Goal: Transaction & Acquisition: Purchase product/service

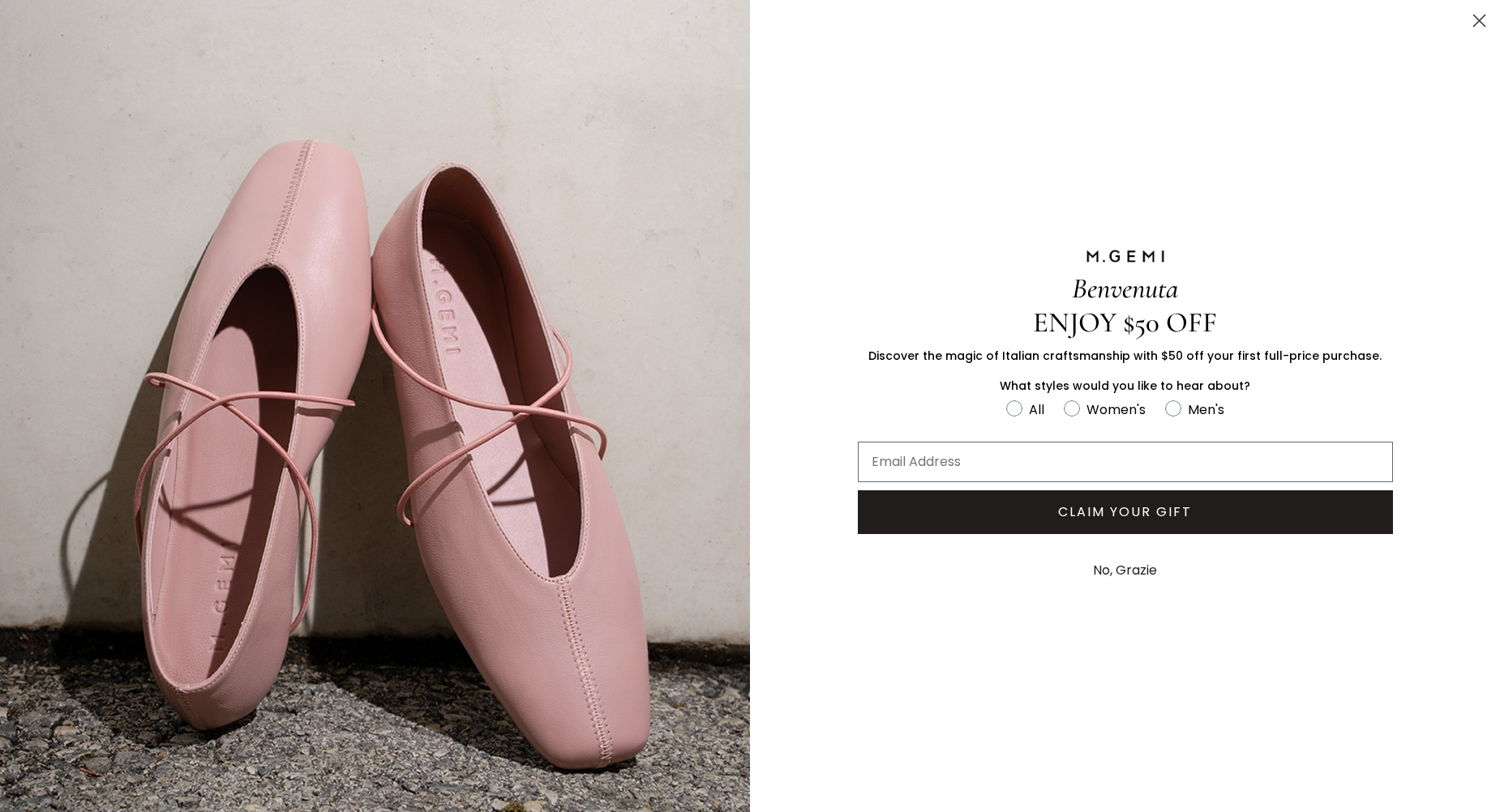
click at [1467, 15] on circle "Close dialog" at bounding box center [1480, 20] width 27 height 27
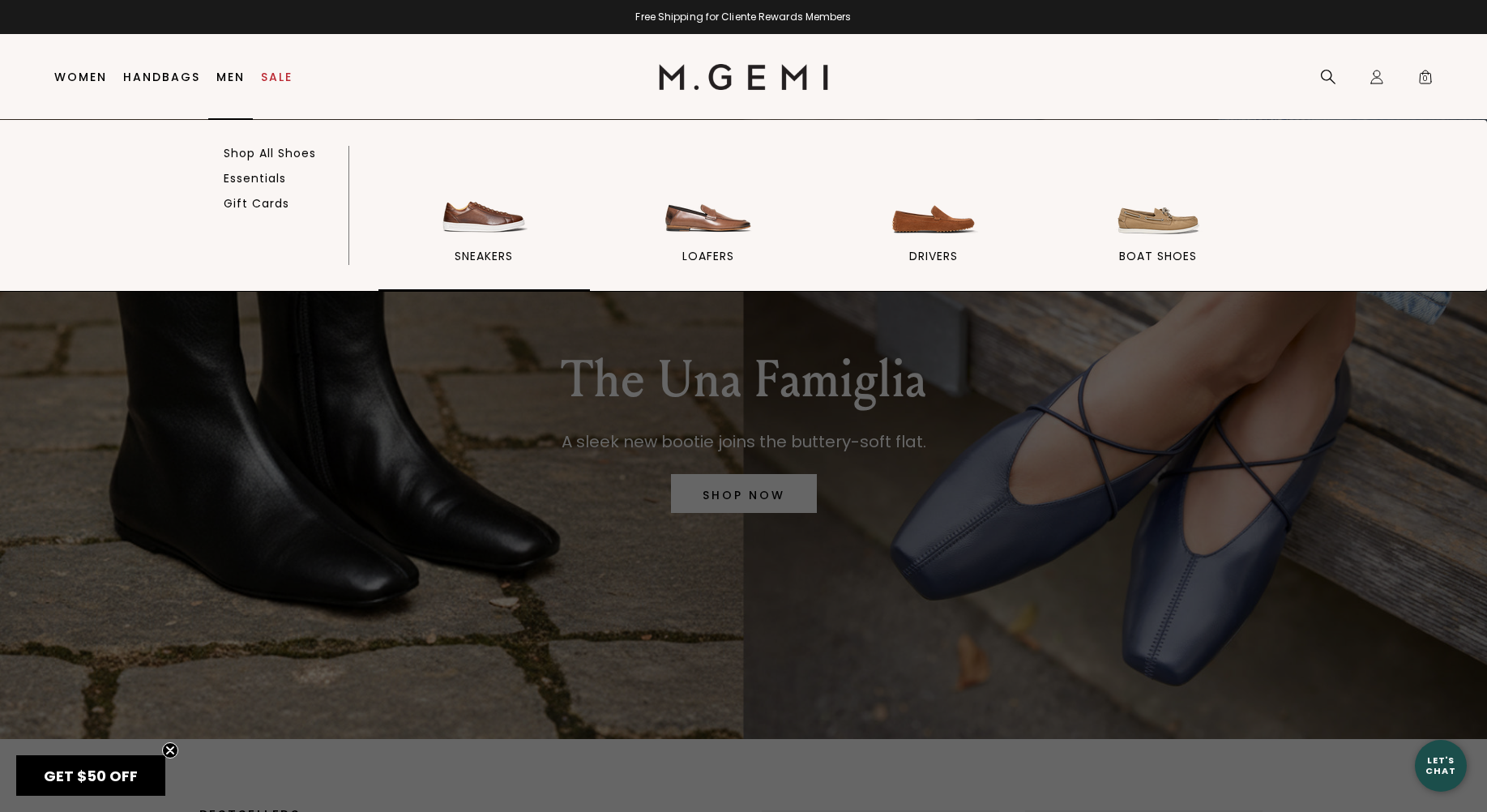
click at [500, 220] on img at bounding box center [483, 195] width 90 height 90
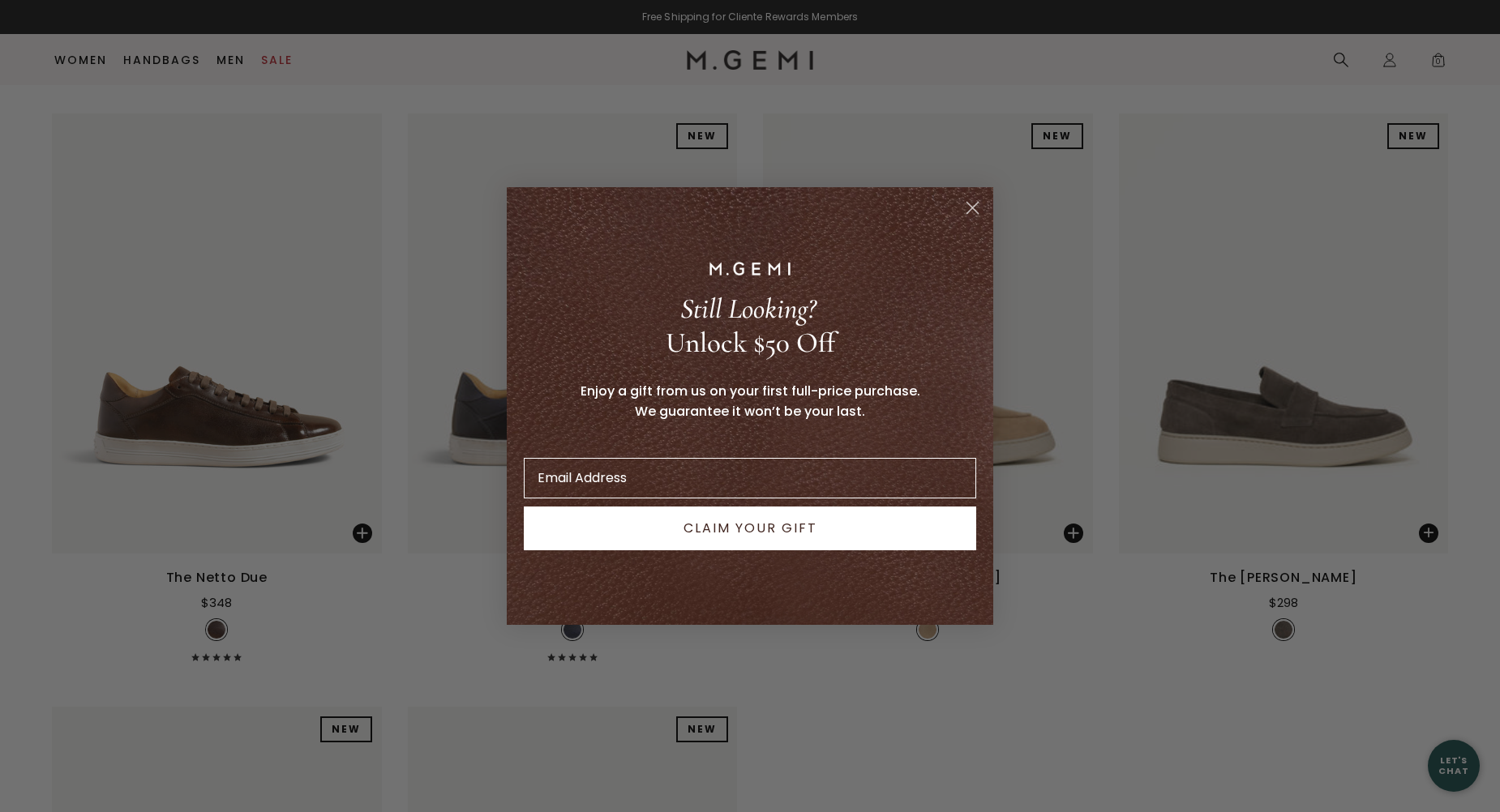
scroll to position [1970, 0]
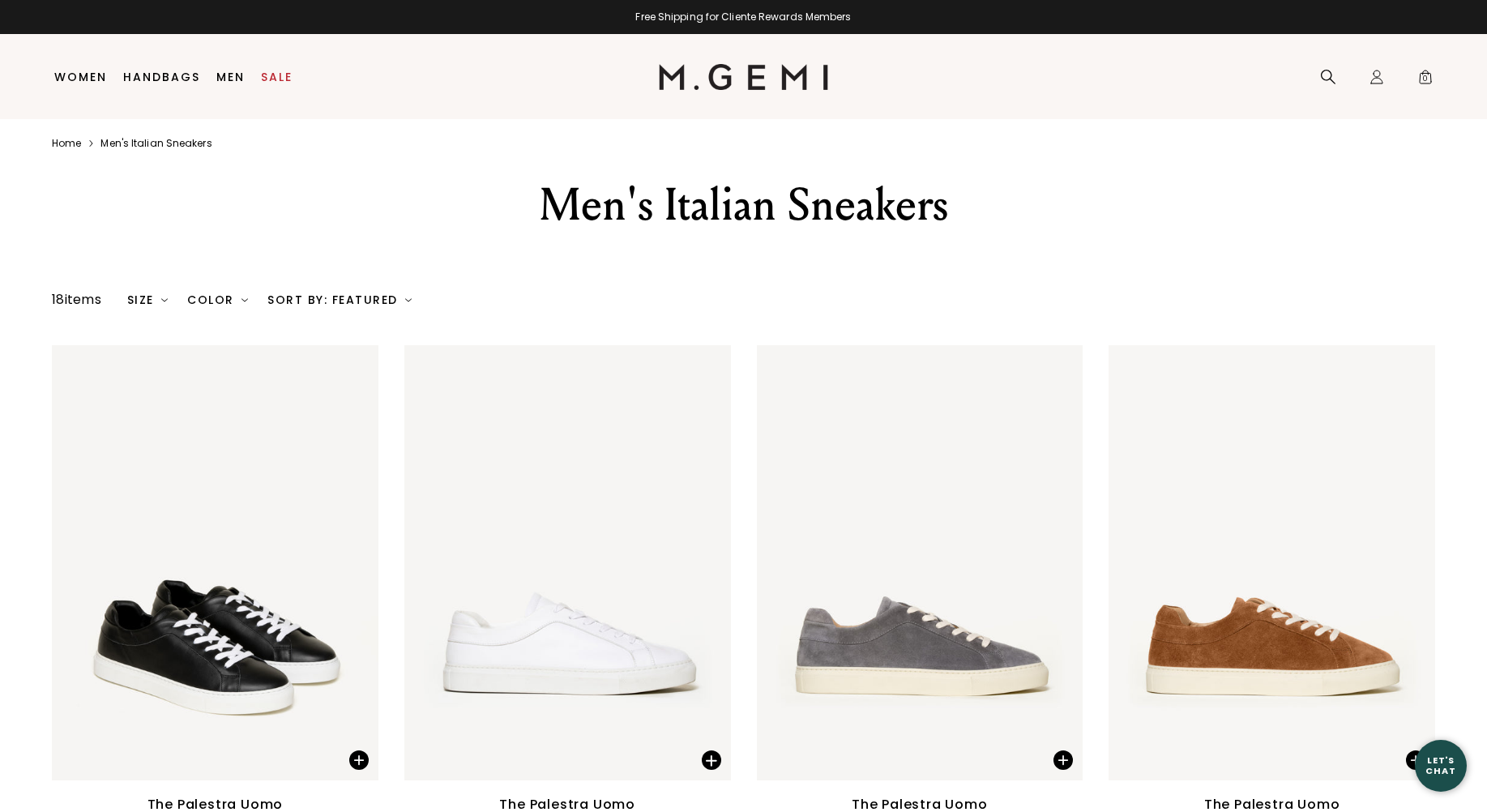
scroll to position [0, 0]
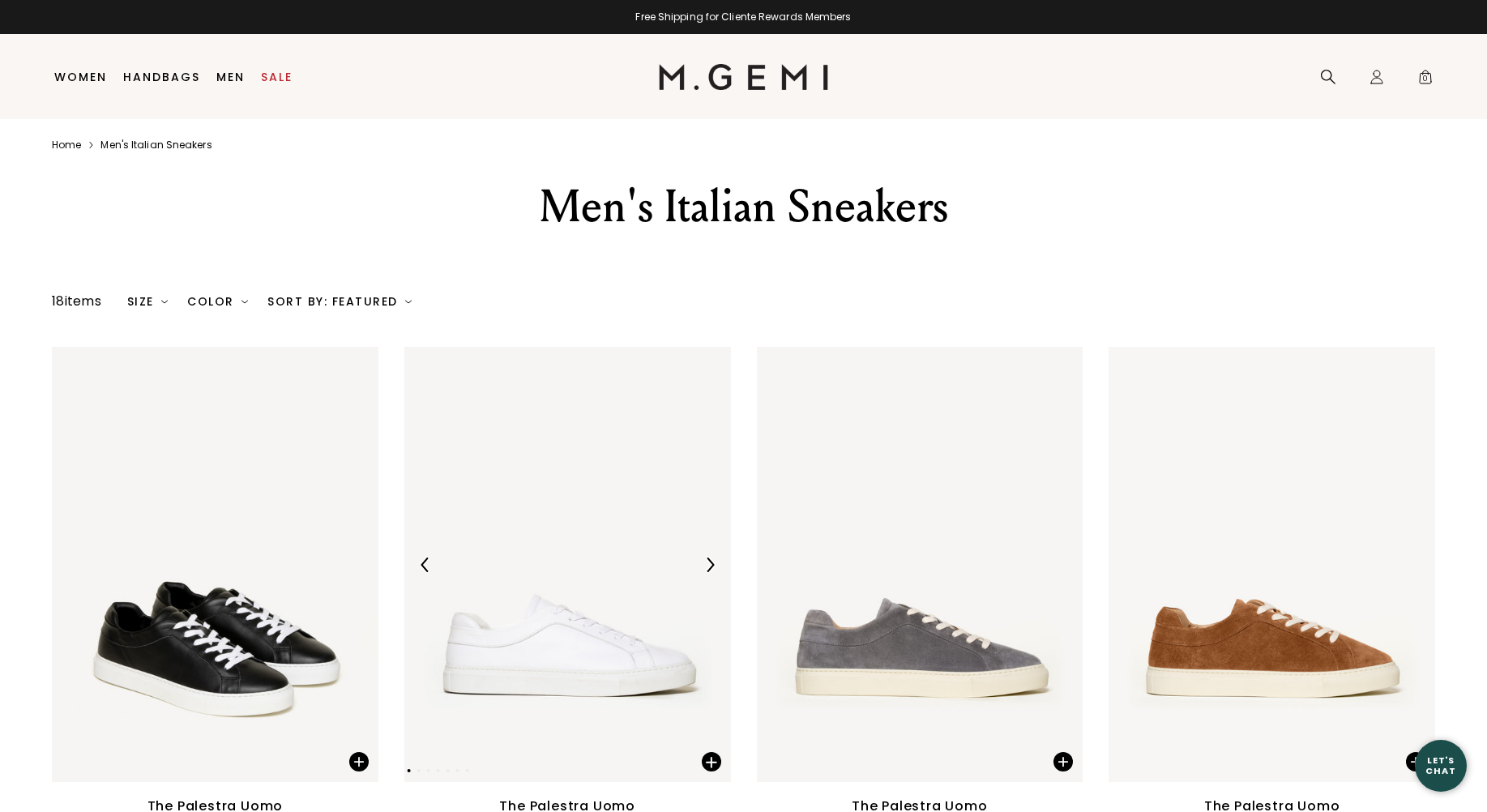
click at [542, 665] on img at bounding box center [567, 565] width 327 height 435
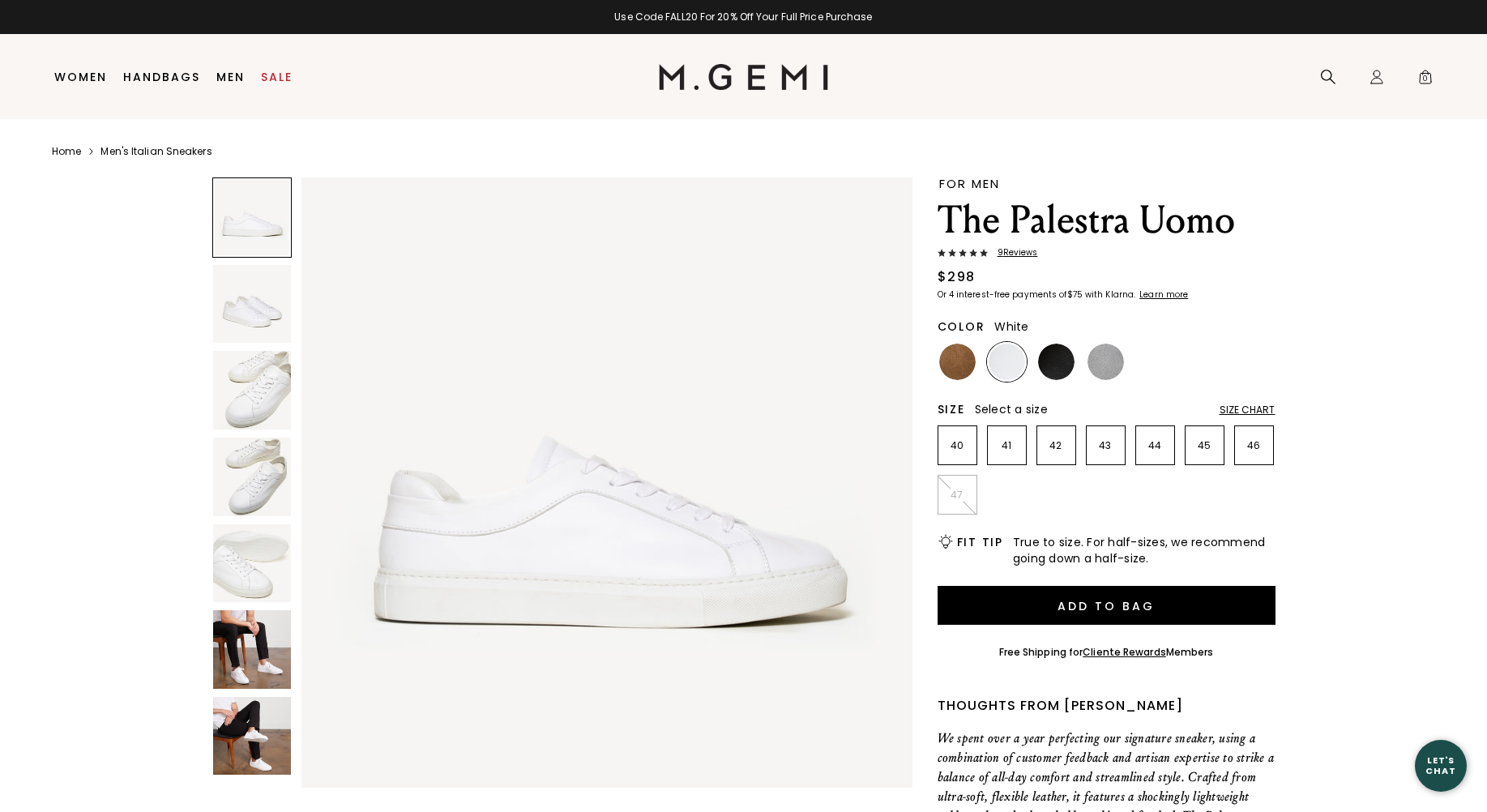
click at [244, 308] on img at bounding box center [252, 304] width 78 height 78
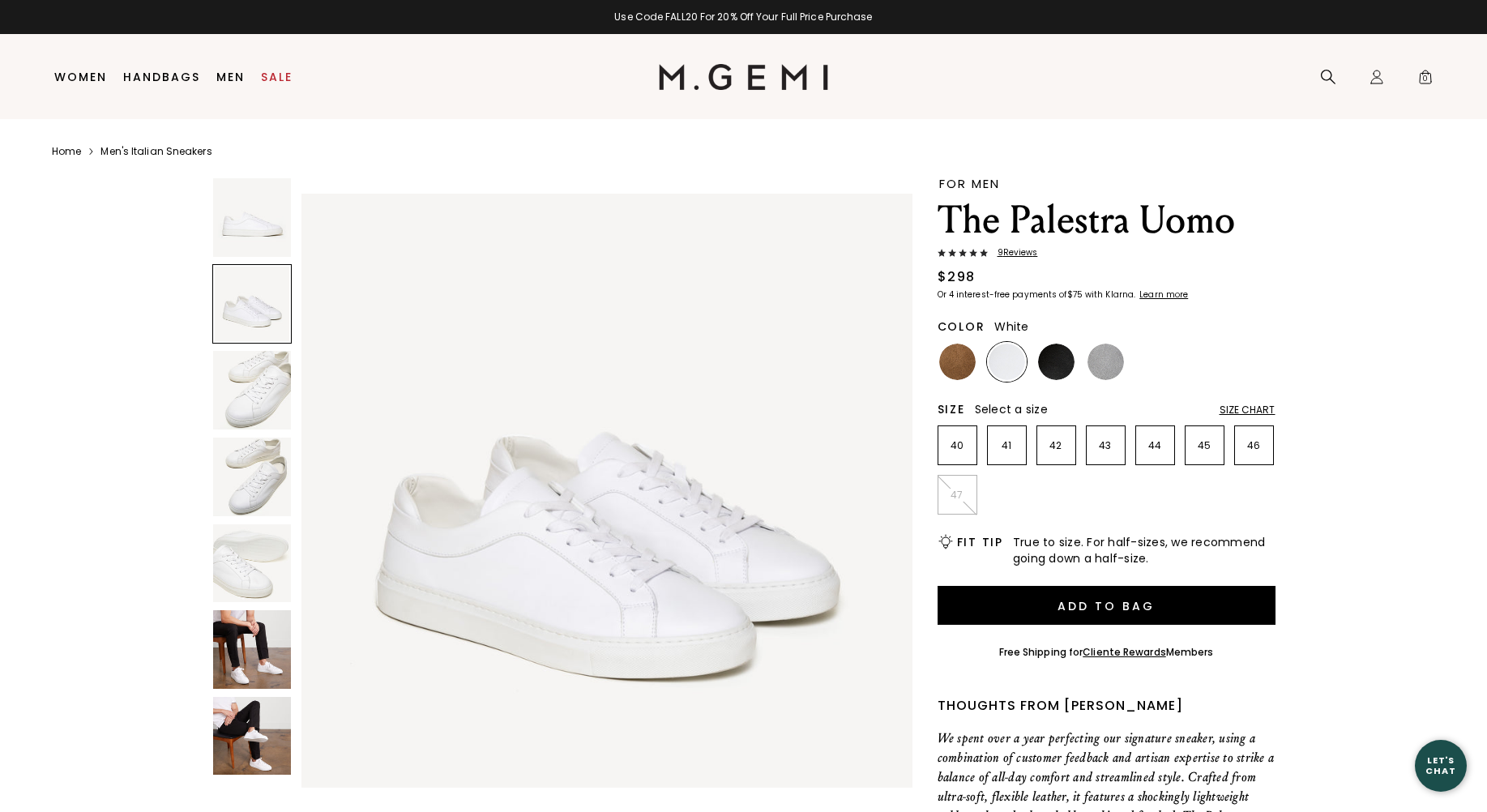
scroll to position [615, 0]
click at [244, 308] on div at bounding box center [252, 304] width 80 height 80
click at [247, 386] on img at bounding box center [252, 391] width 78 height 78
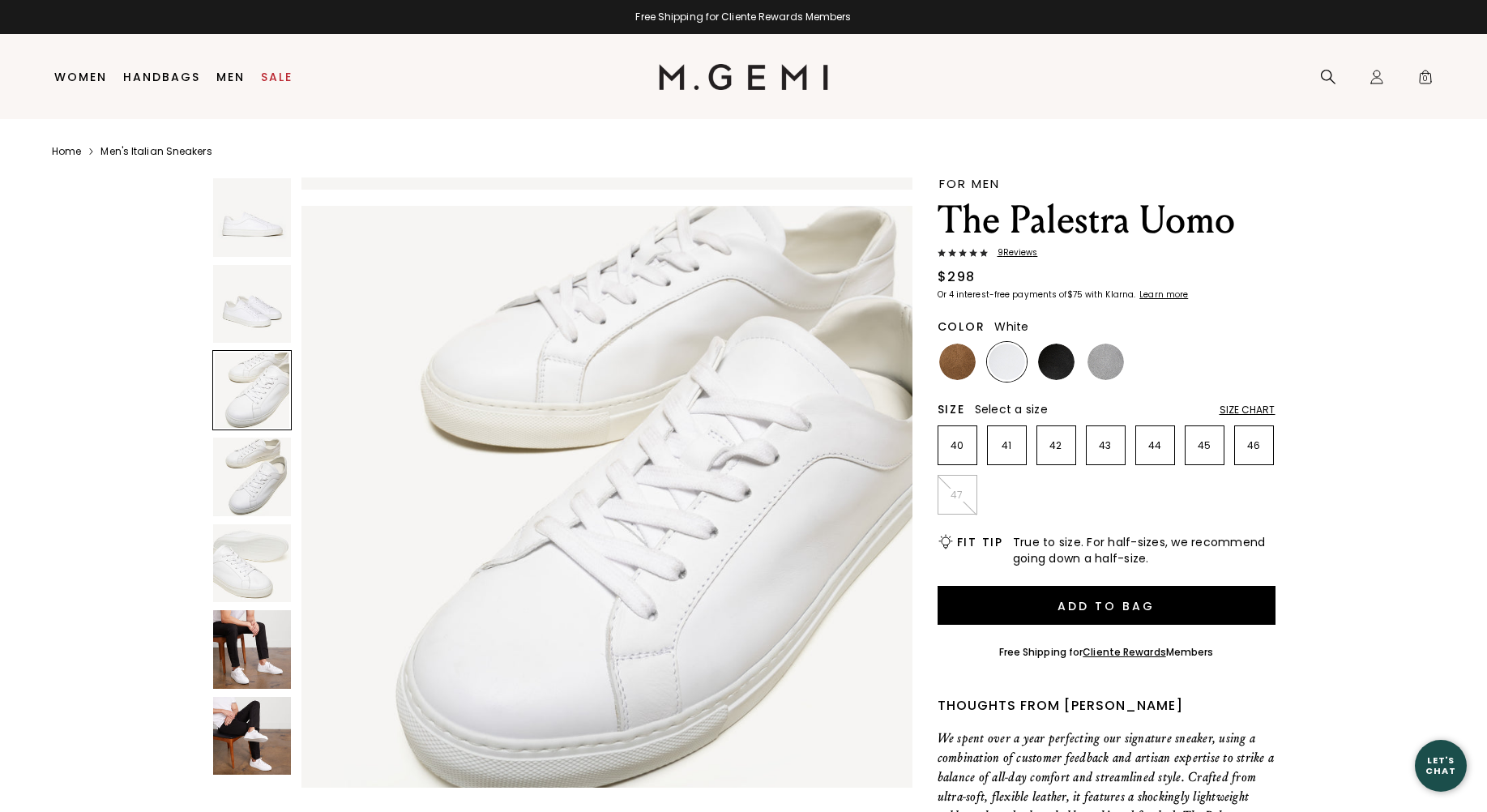
scroll to position [1229, 0]
click at [256, 494] on img at bounding box center [252, 477] width 78 height 78
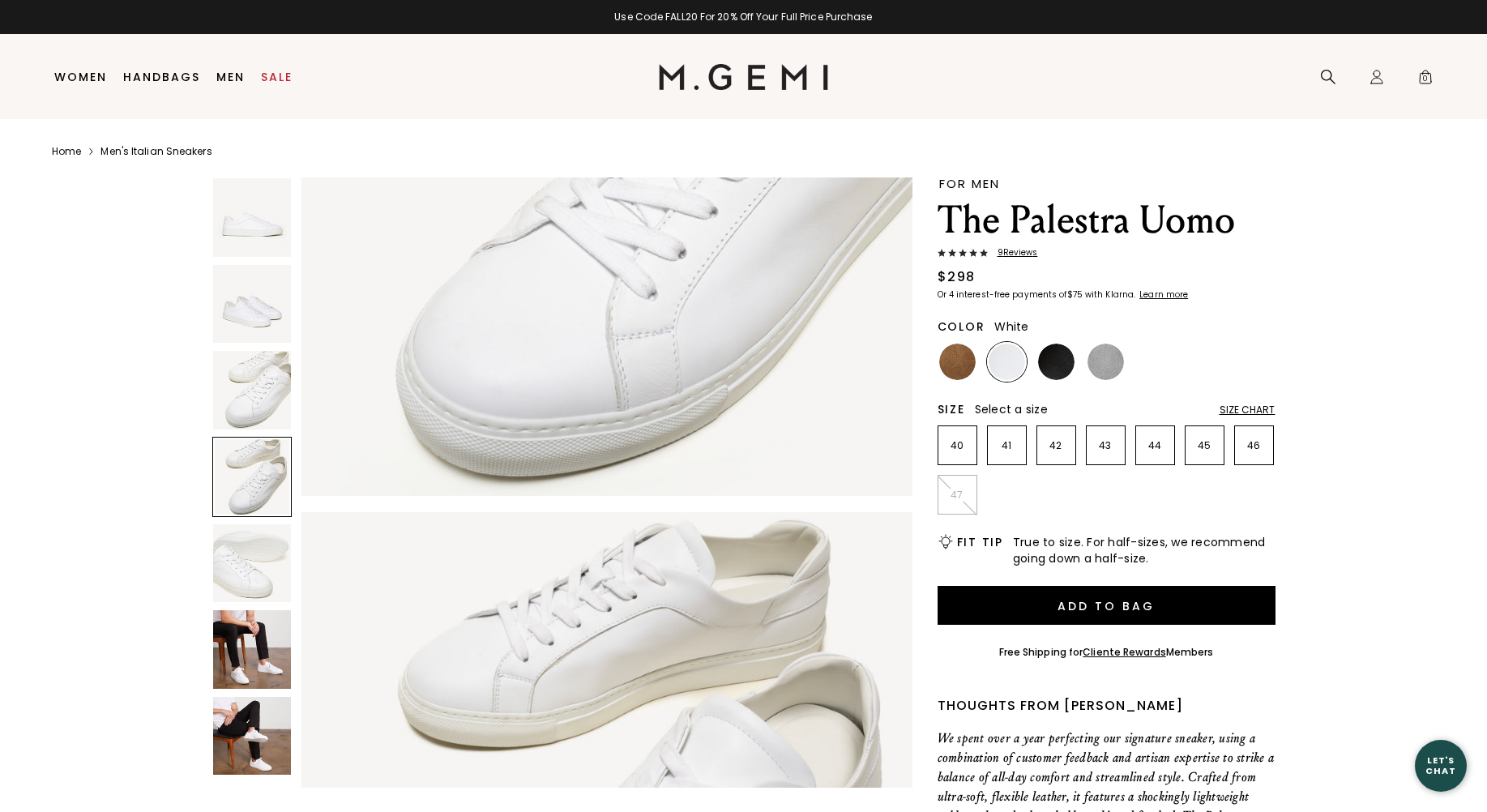
scroll to position [1844, 0]
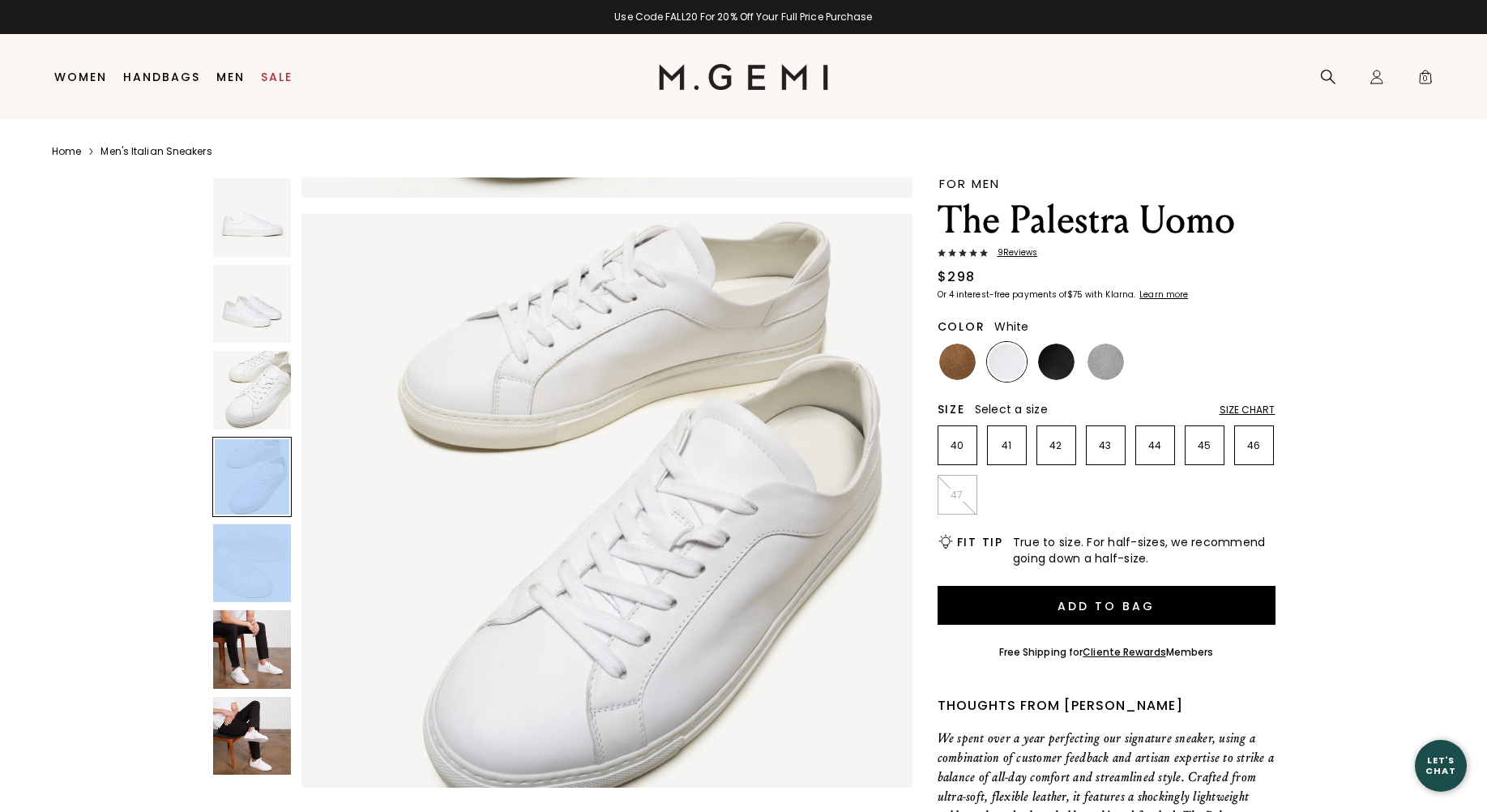
drag, startPoint x: 256, startPoint y: 494, endPoint x: 254, endPoint y: 589, distance: 95.0
click at [254, 589] on div at bounding box center [252, 483] width 80 height 611
click at [254, 589] on img at bounding box center [252, 563] width 78 height 78
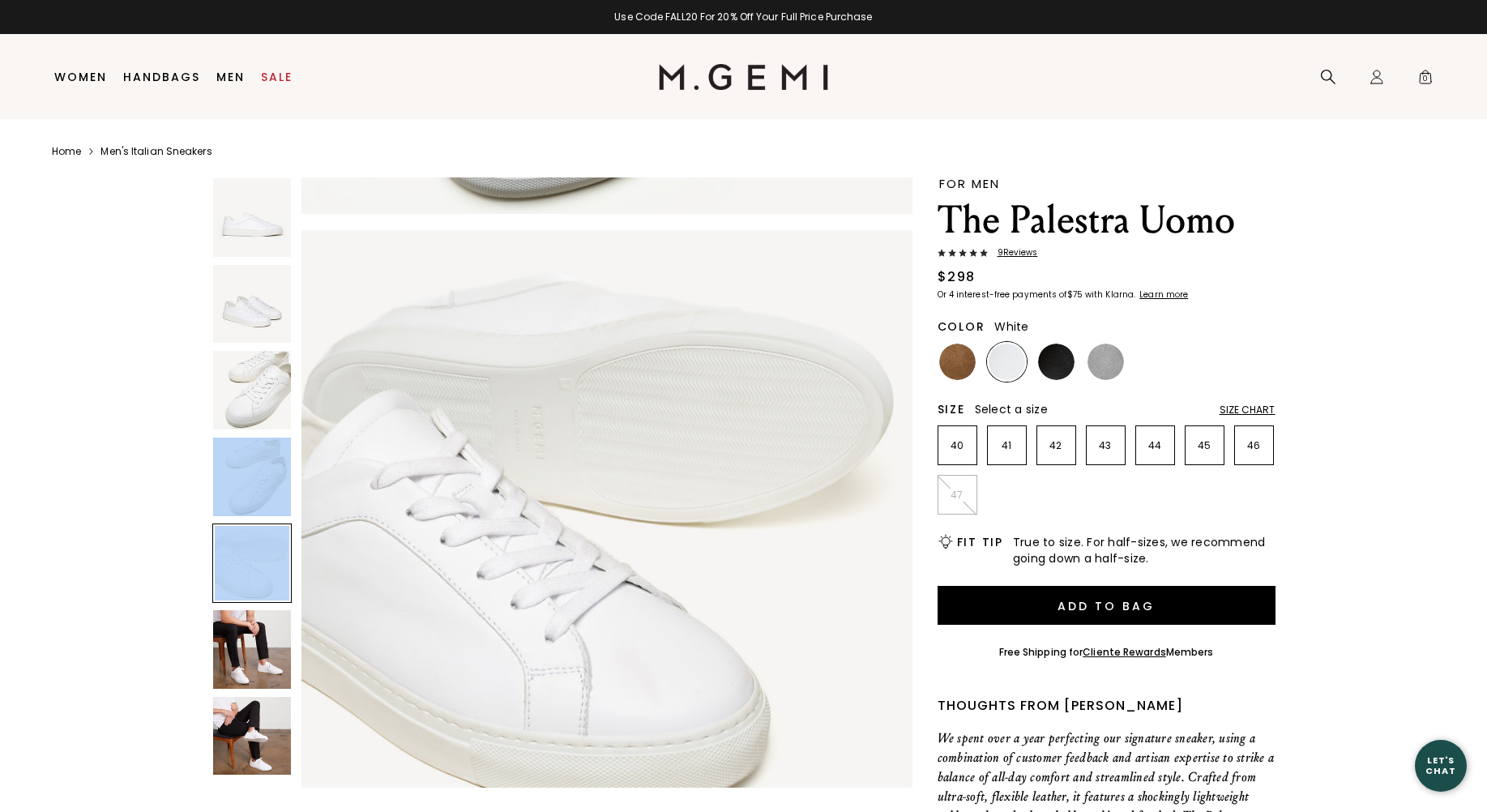
scroll to position [2460, 0]
click at [254, 648] on img at bounding box center [252, 650] width 78 height 78
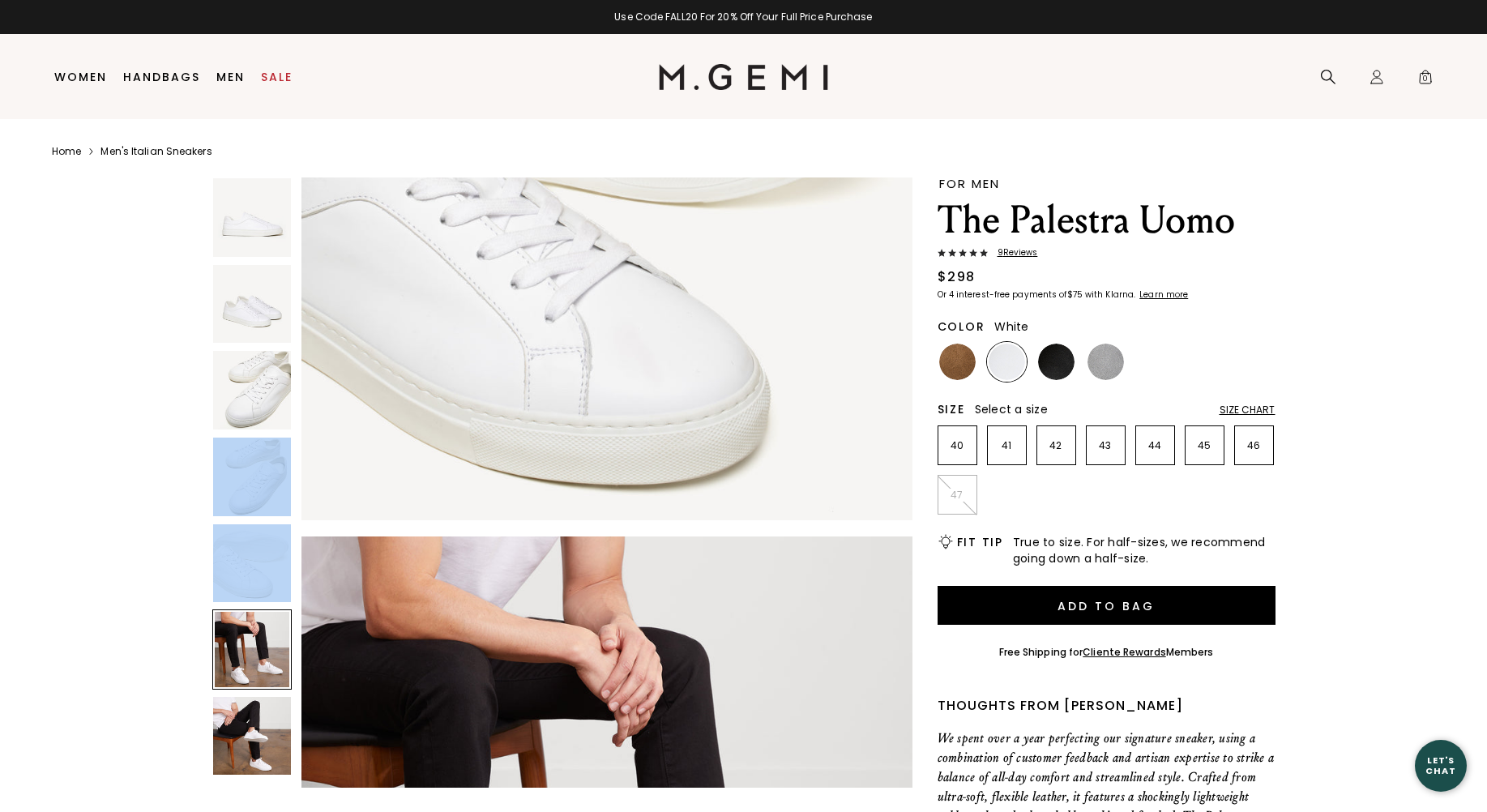
scroll to position [3074, 0]
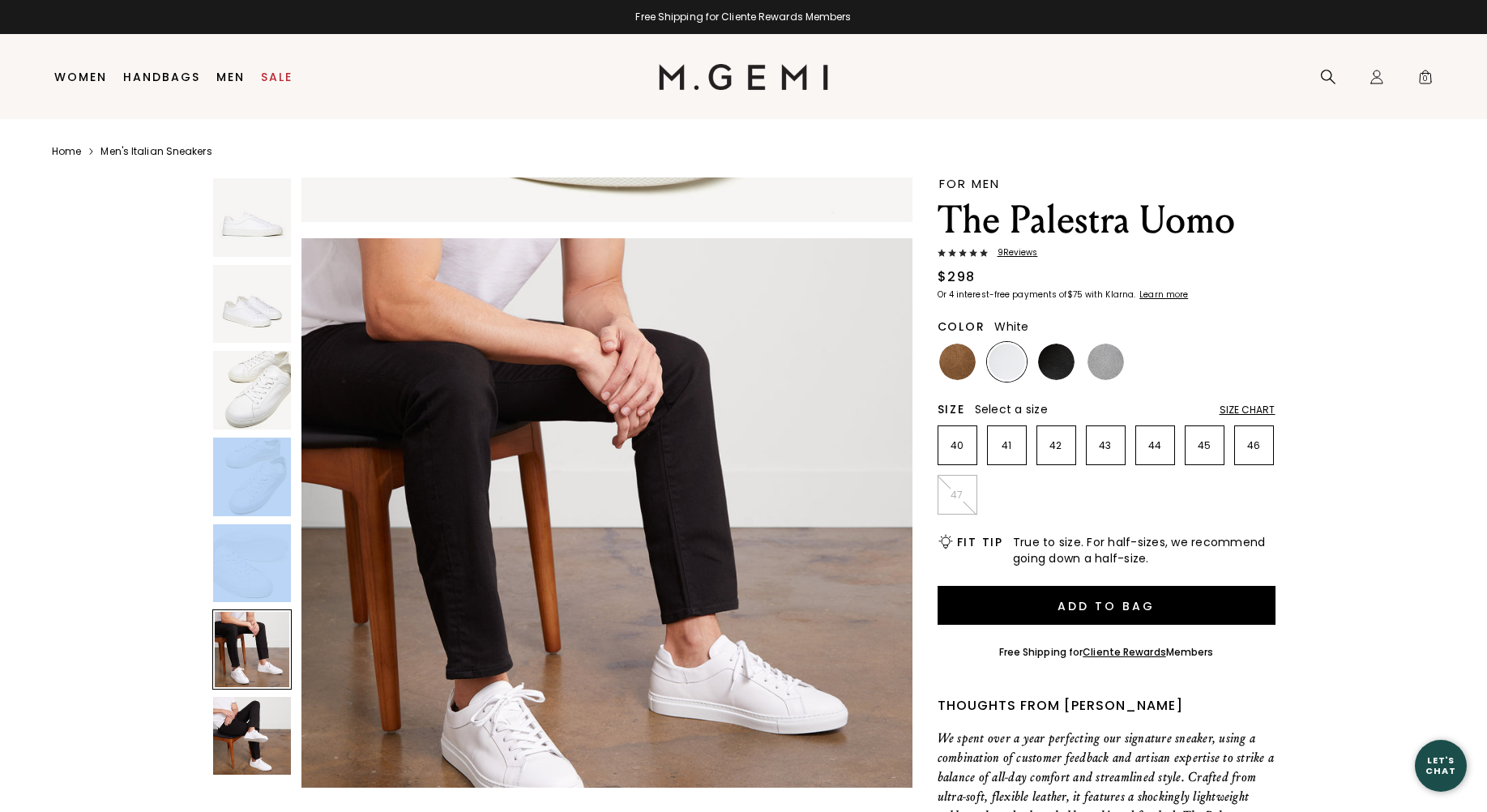
click at [391, 704] on img at bounding box center [607, 543] width 611 height 611
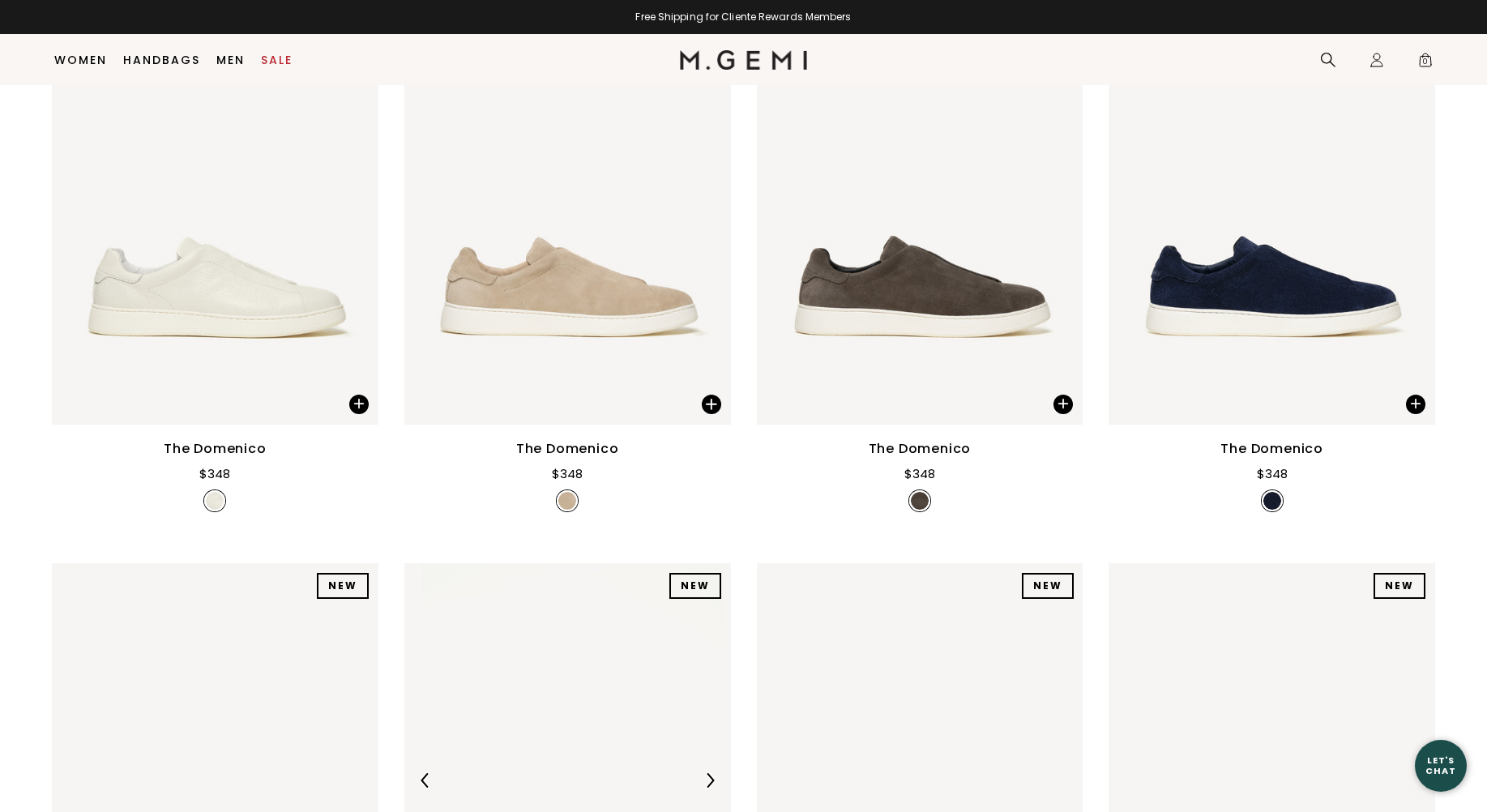
scroll to position [927, 0]
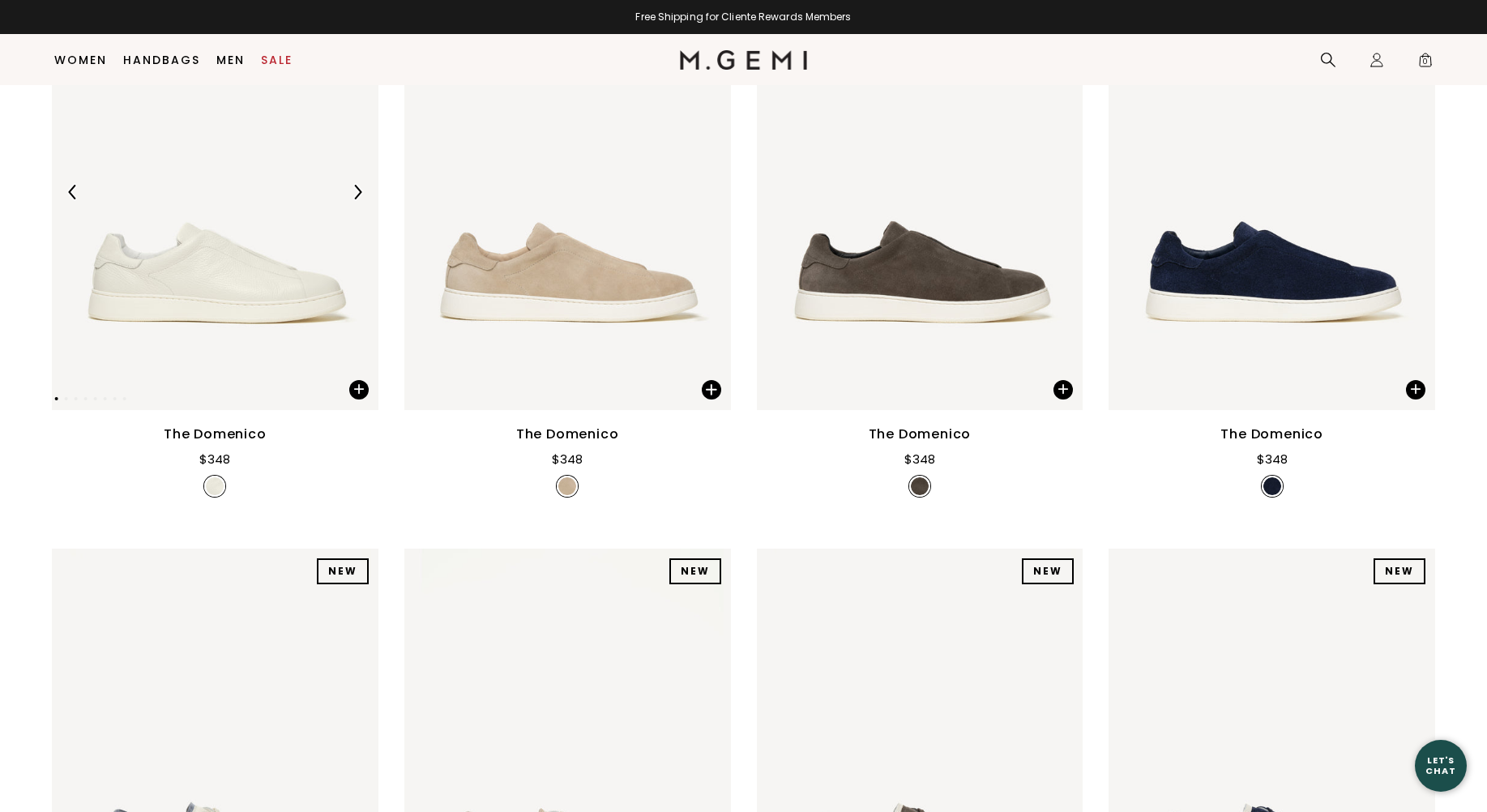
click at [239, 300] on img at bounding box center [215, 192] width 327 height 435
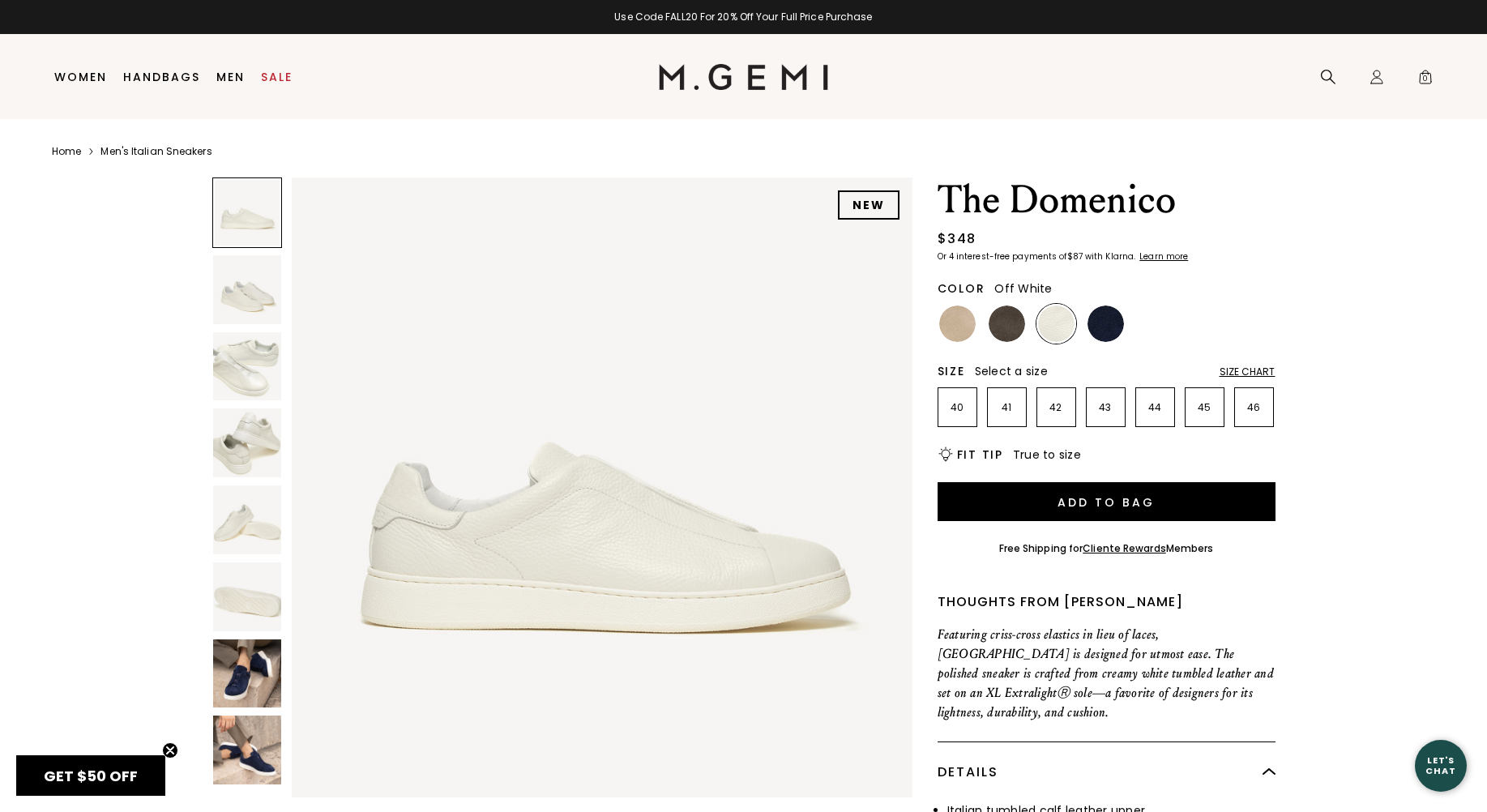
click at [246, 285] on img at bounding box center [247, 289] width 69 height 69
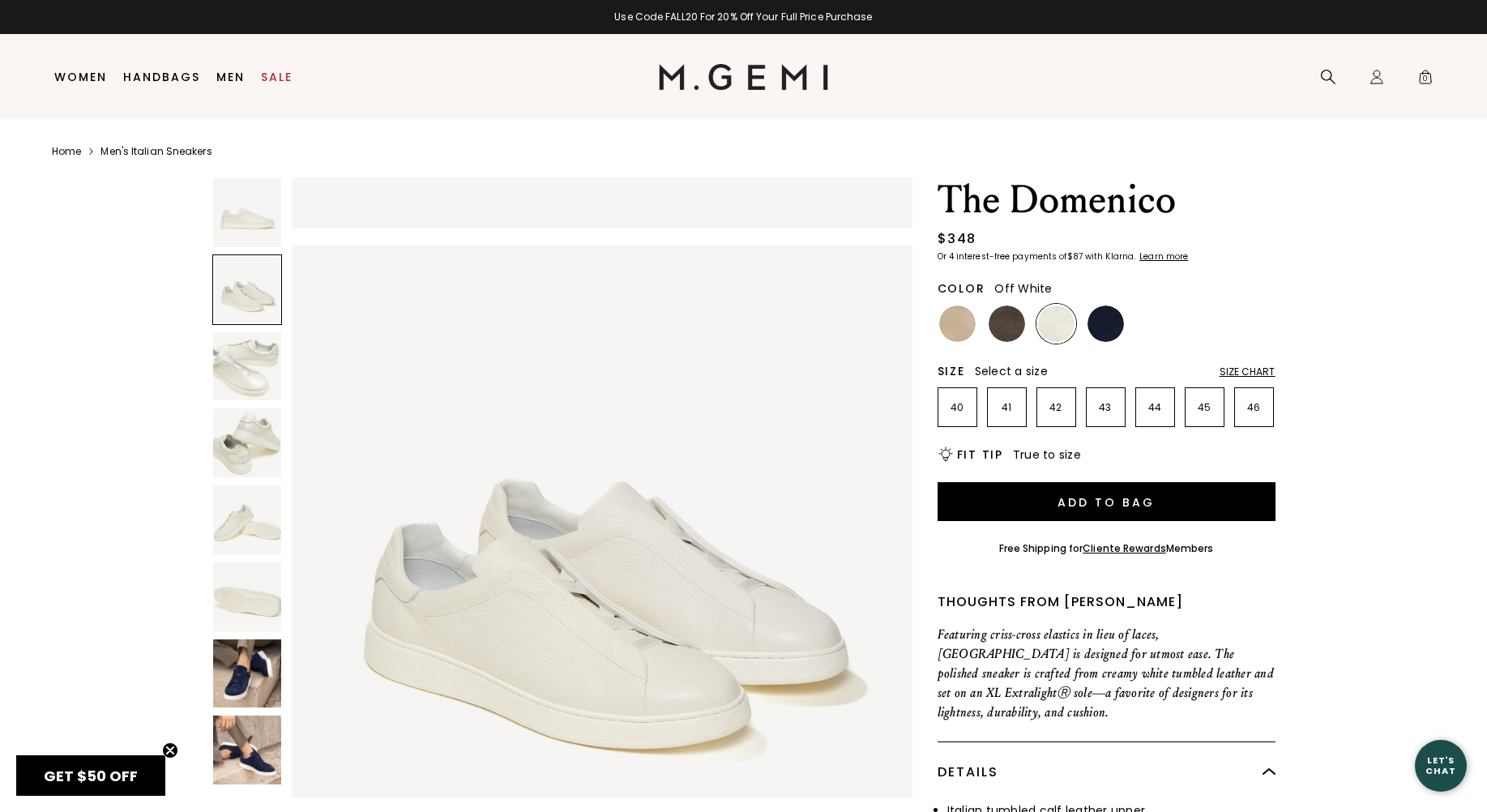
scroll to position [624, 0]
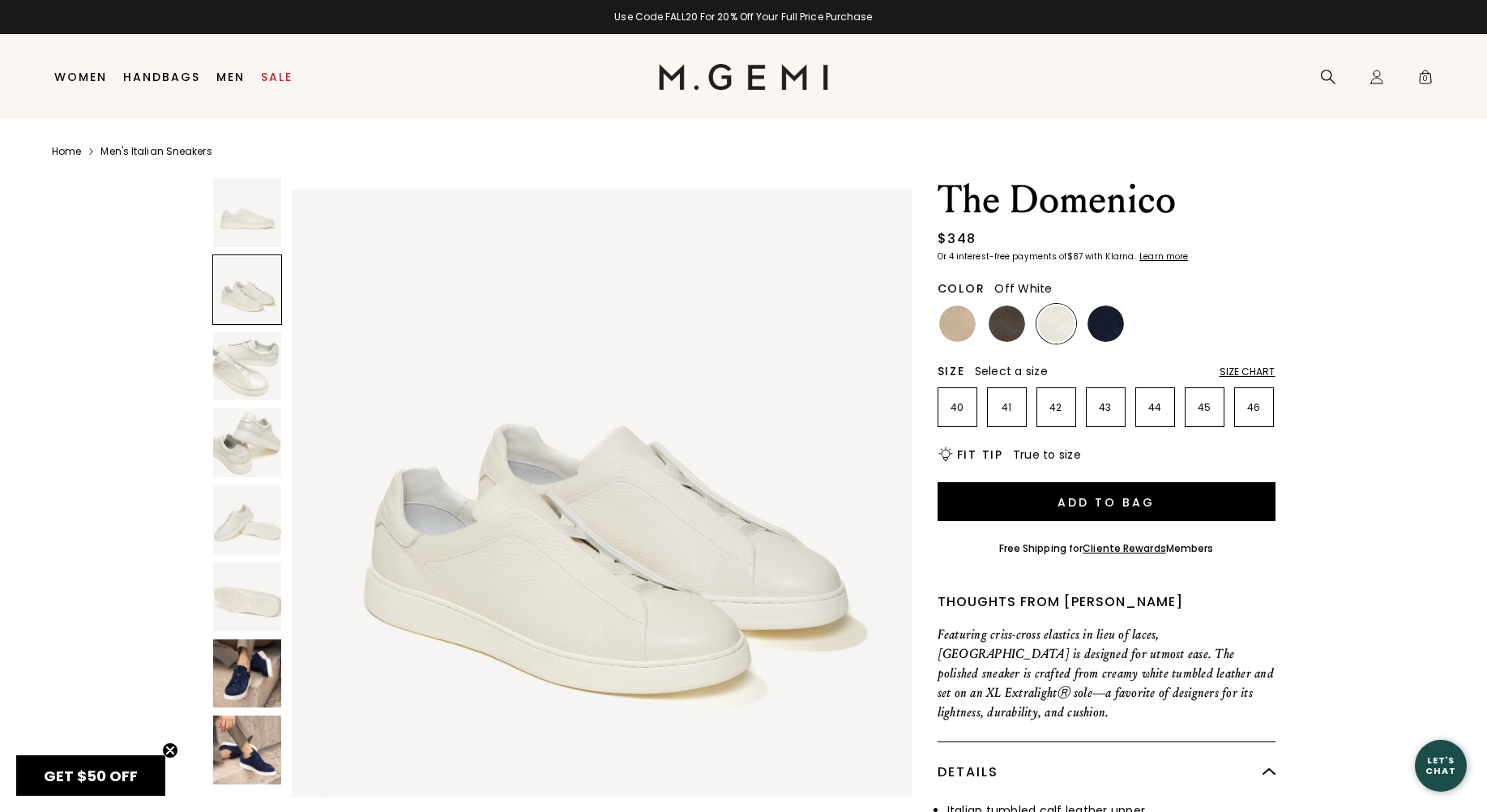
click at [246, 285] on div at bounding box center [247, 289] width 71 height 71
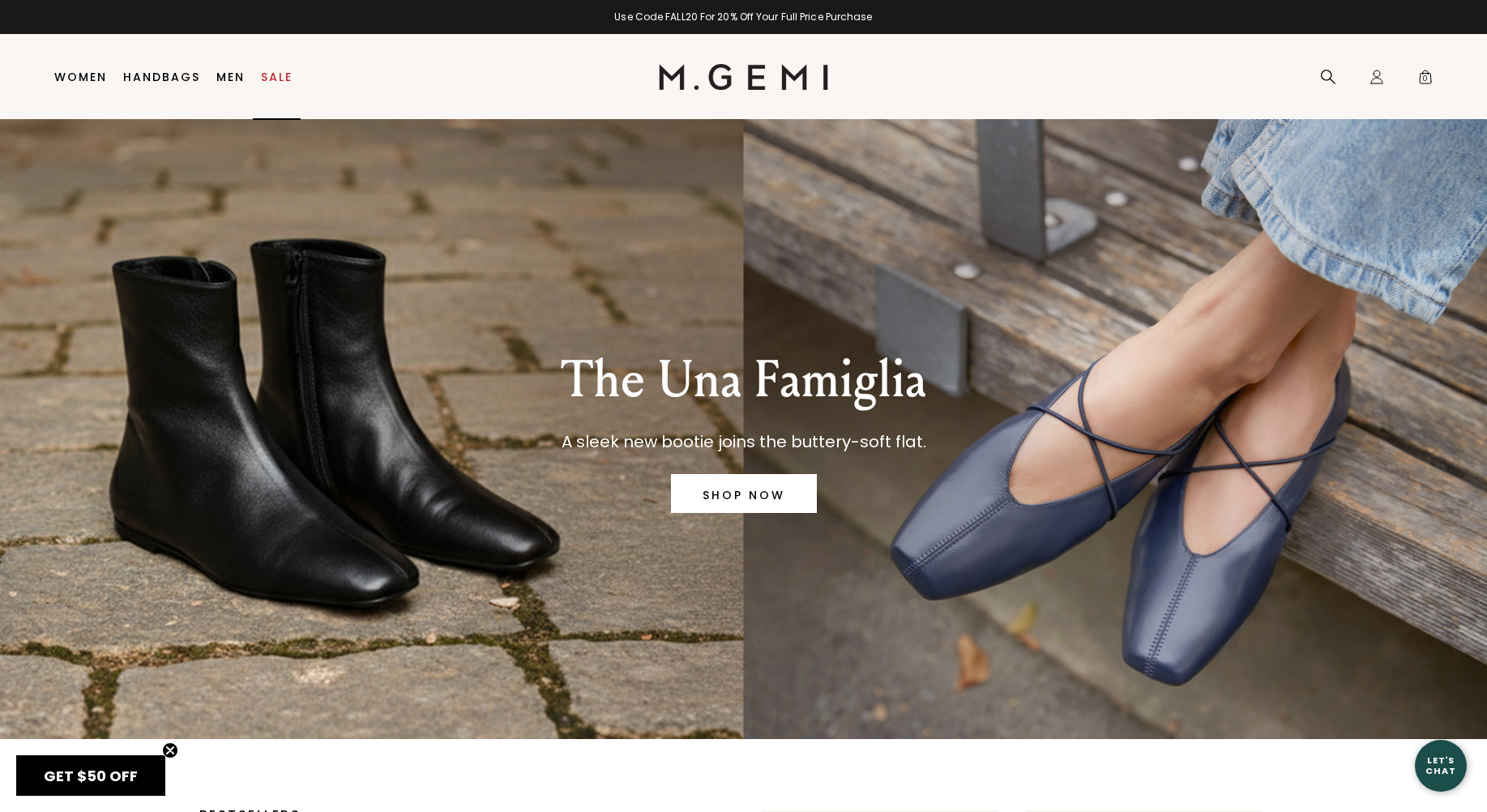
click at [277, 74] on link "Sale" at bounding box center [276, 77] width 32 height 13
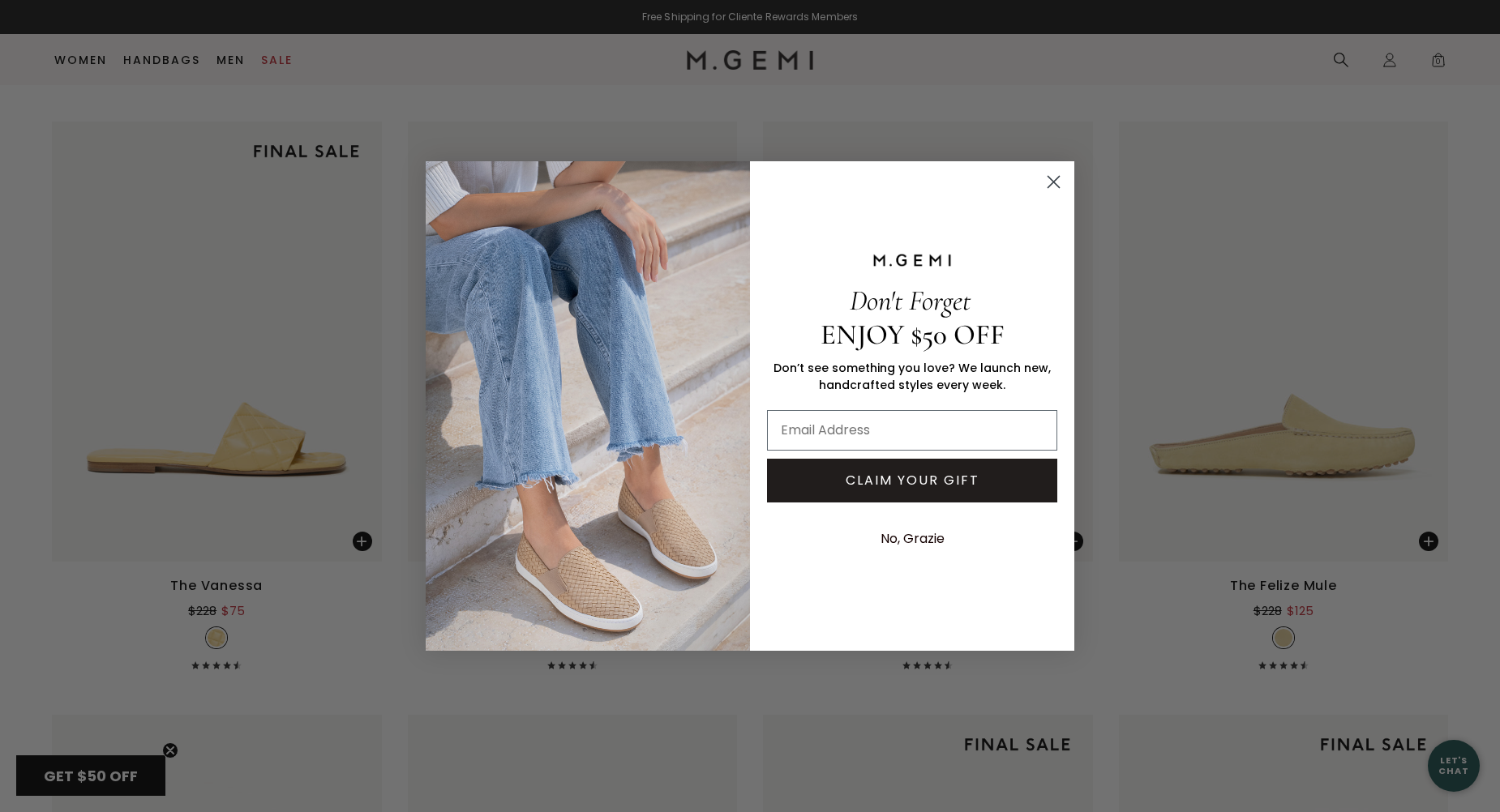
scroll to position [1922, 0]
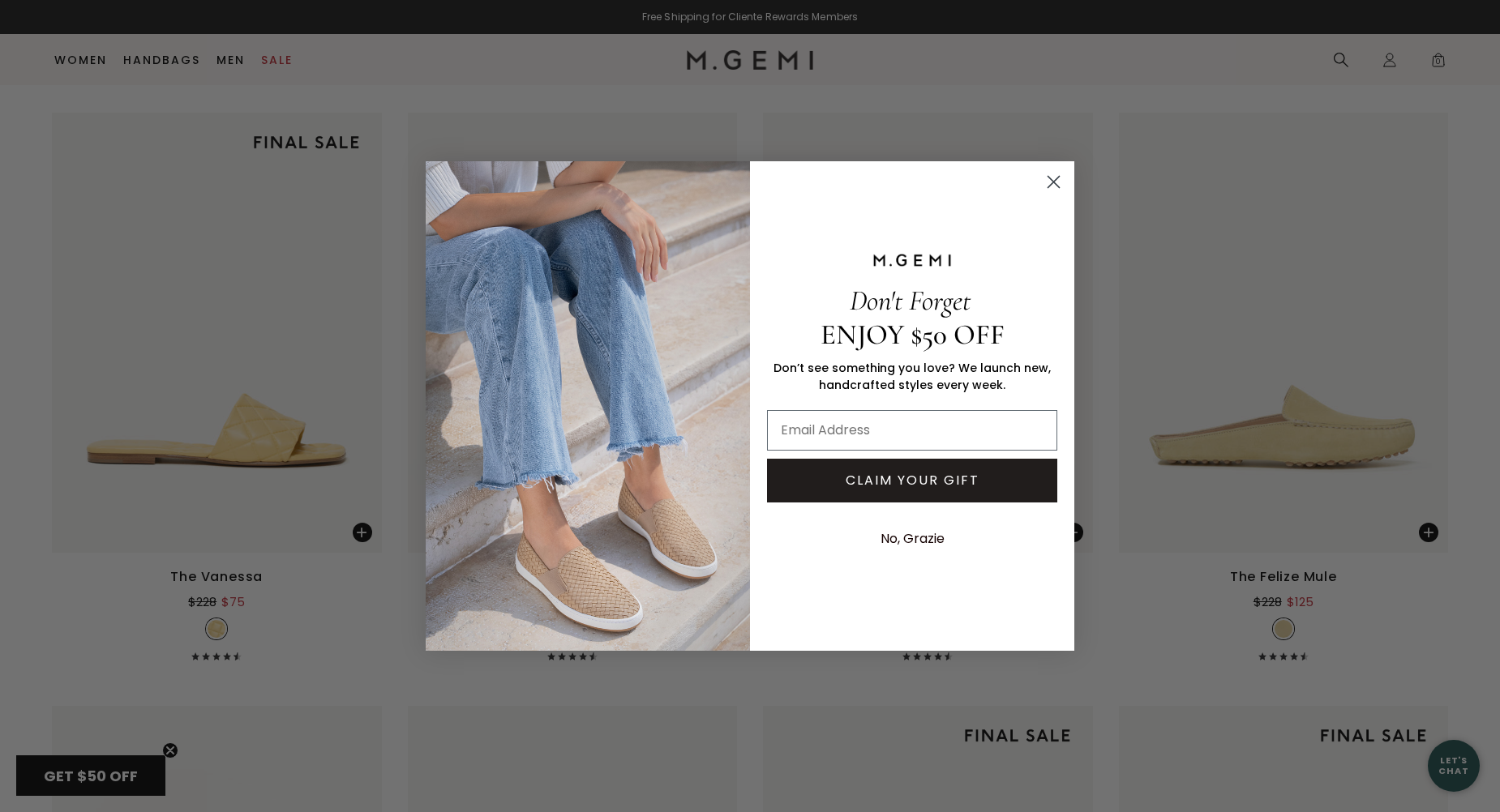
click at [1051, 181] on circle "Close dialog" at bounding box center [1054, 182] width 27 height 27
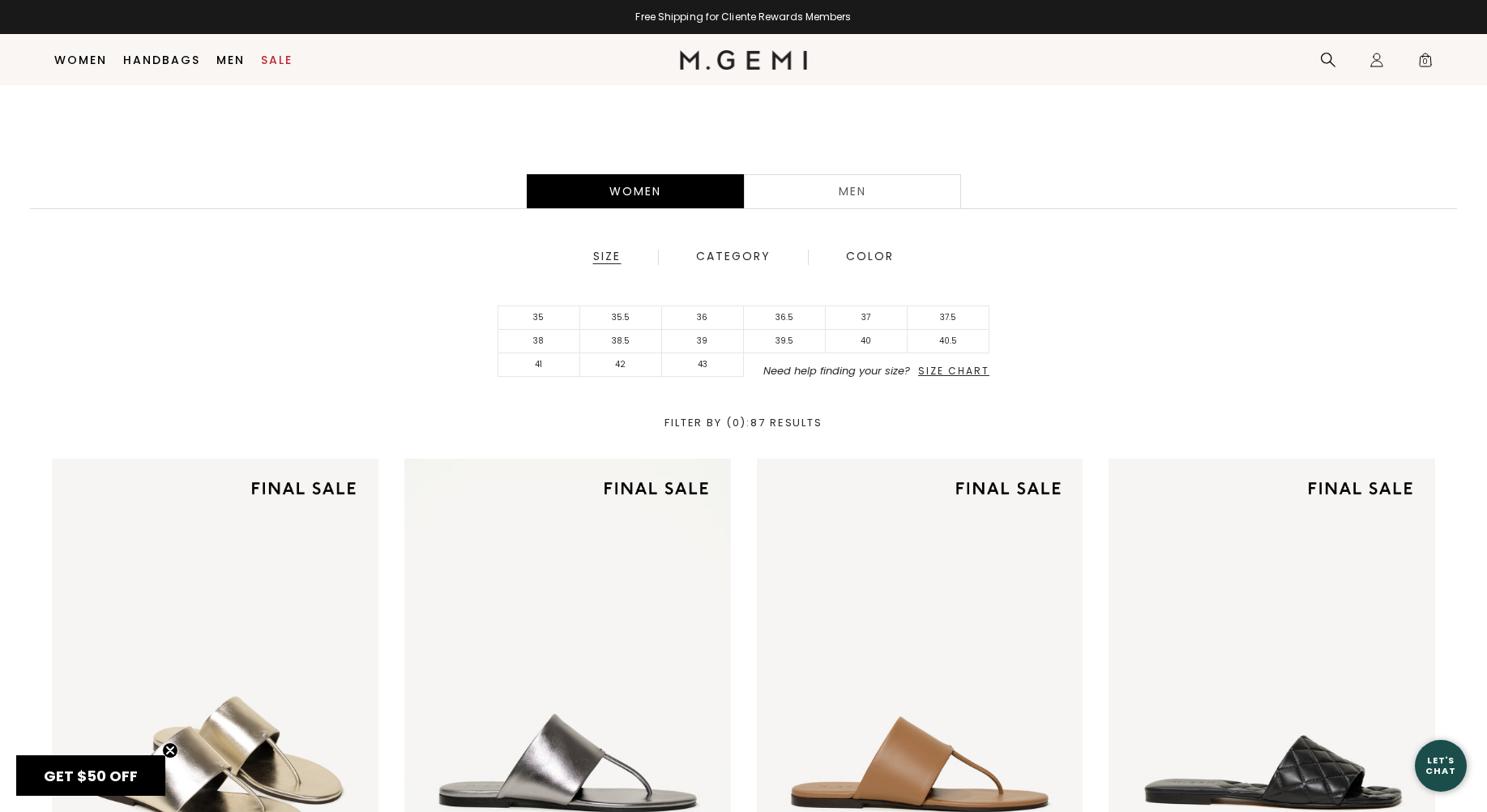
scroll to position [225, 0]
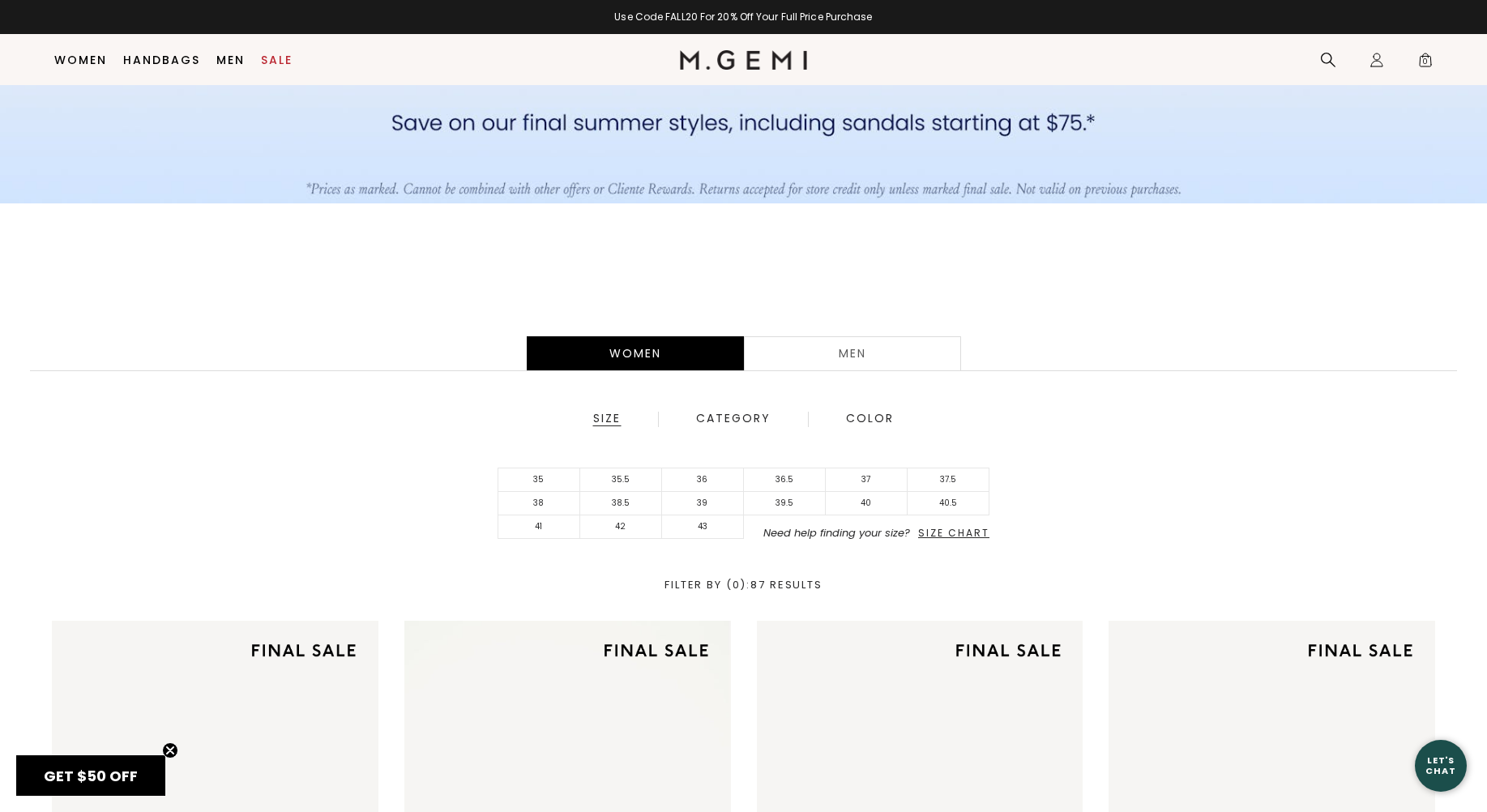
click at [858, 353] on div "Men" at bounding box center [853, 354] width 217 height 34
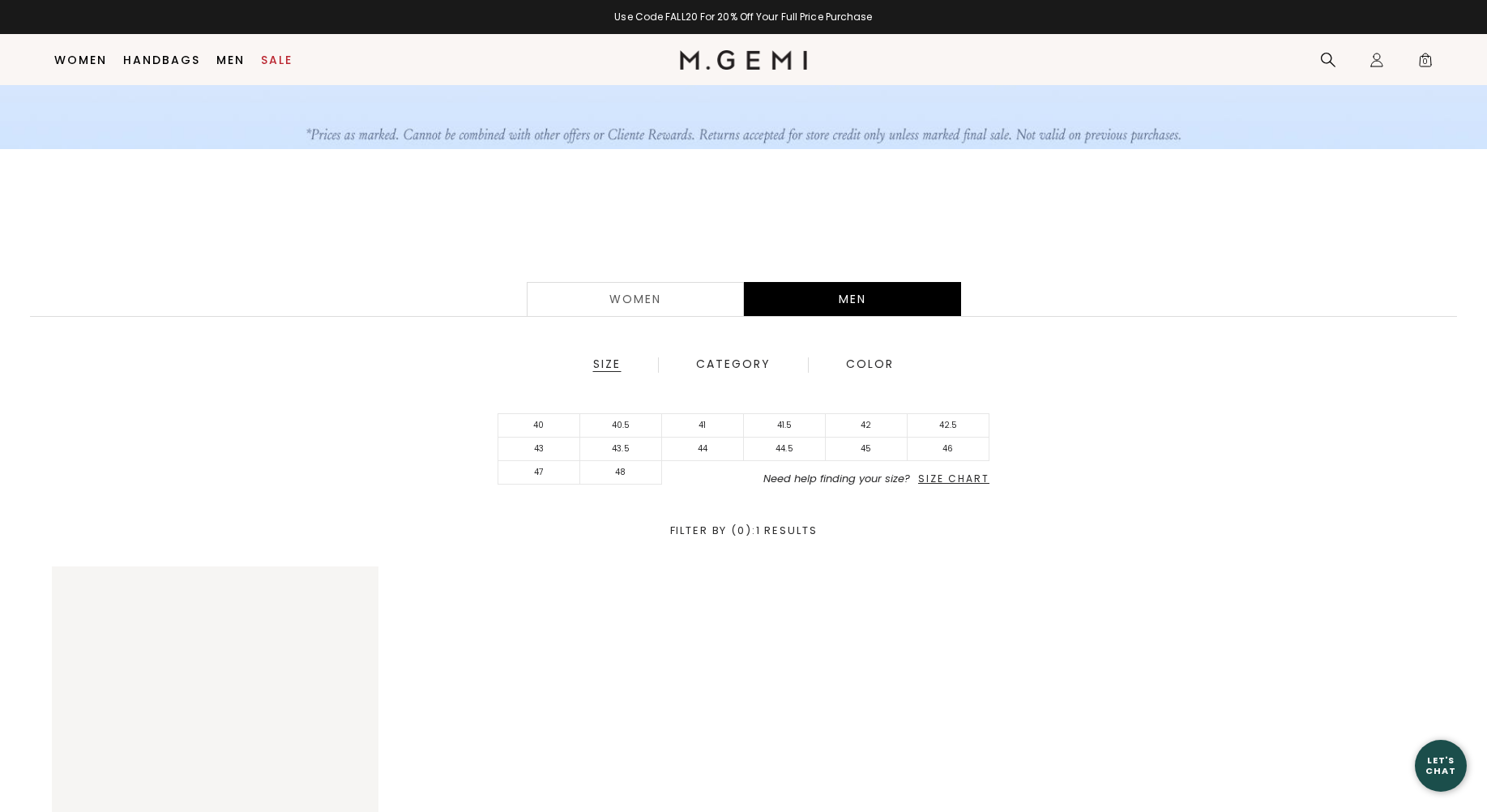
scroll to position [171, 0]
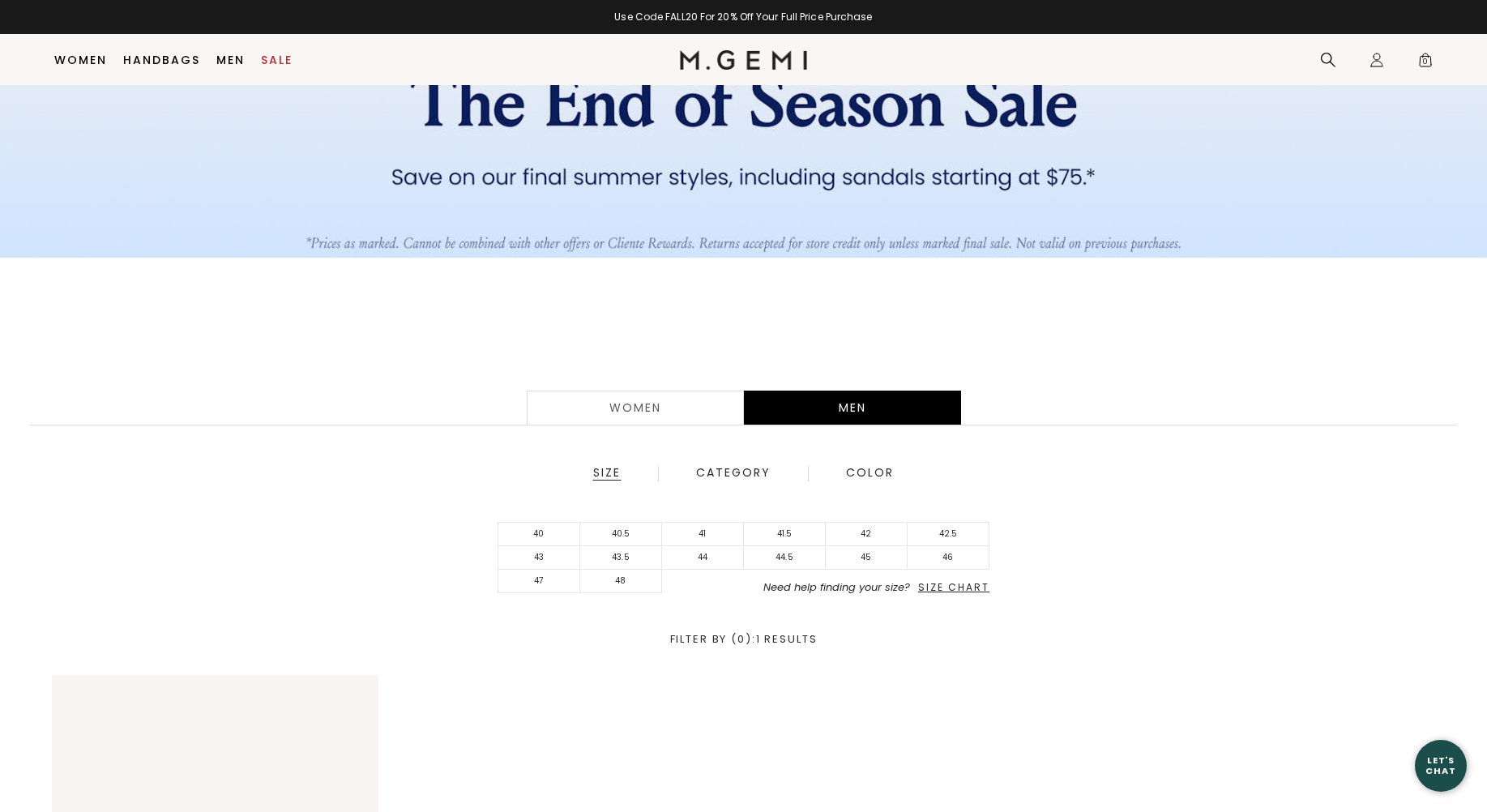
click at [632, 409] on div "Women" at bounding box center [635, 408] width 217 height 34
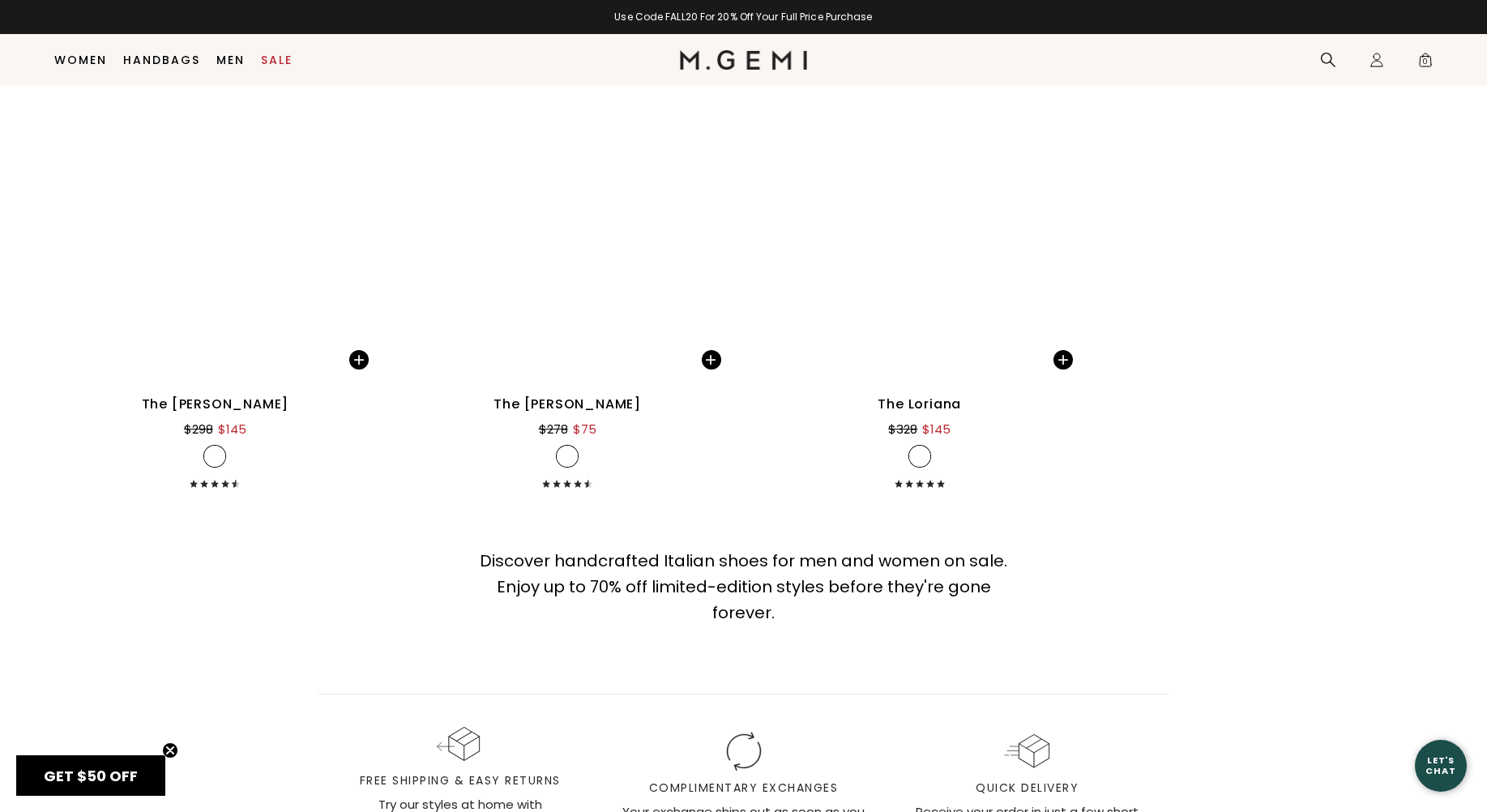
scroll to position [13298, 0]
